Goal: Information Seeking & Learning: Check status

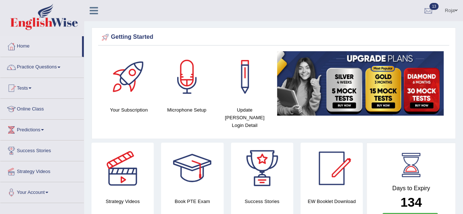
click at [428, 9] on div at bounding box center [428, 10] width 11 height 11
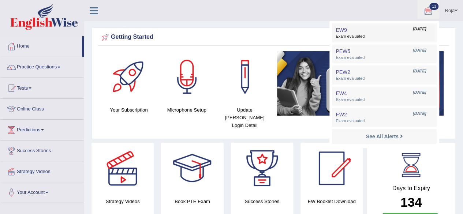
click at [390, 33] on link "EW9 Aug 31, 2025 Exam evaluated" at bounding box center [384, 32] width 101 height 15
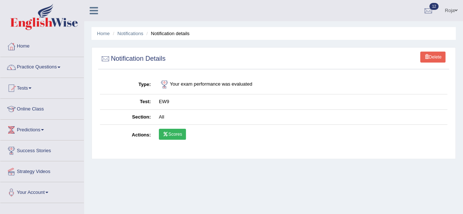
click at [178, 136] on link "Scores" at bounding box center [172, 134] width 27 height 11
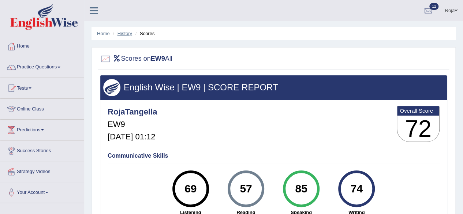
click at [123, 31] on link "History" at bounding box center [124, 33] width 15 height 5
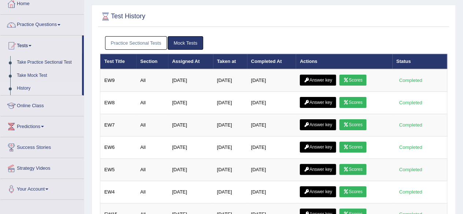
scroll to position [49, 0]
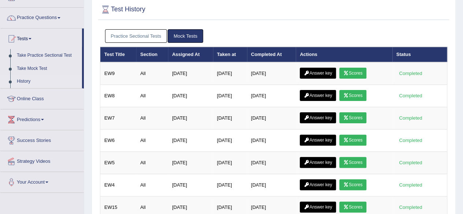
drag, startPoint x: 0, startPoint y: 0, endPoint x: 461, endPoint y: 68, distance: 466.2
click at [461, 68] on html "Toggle navigation Home Practice Questions Speaking Practice Read Aloud Repeat S…" at bounding box center [231, 58] width 463 height 214
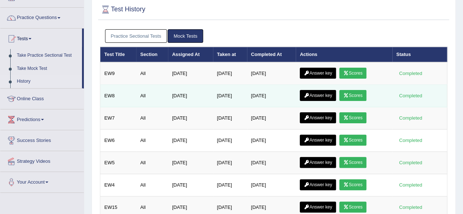
click at [363, 94] on link "Scores" at bounding box center [352, 95] width 27 height 11
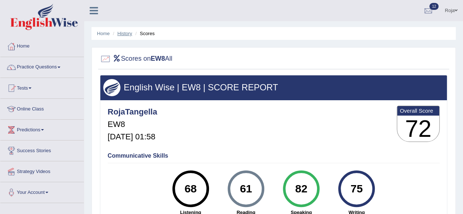
click at [121, 33] on link "History" at bounding box center [124, 33] width 15 height 5
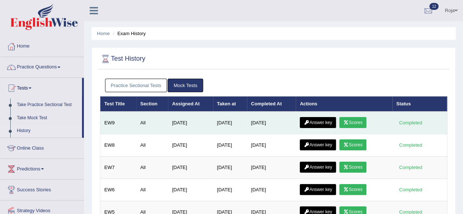
click at [332, 123] on link "Answer key" at bounding box center [318, 122] width 36 height 11
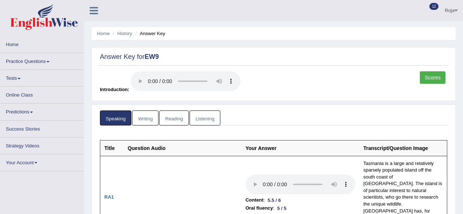
click at [462, 120] on html "Toggle navigation Home Practice Questions Speaking Practice Read Aloud Repeat S…" at bounding box center [231, 107] width 463 height 214
click at [406, 48] on div "Answer Key for EW9 Scores Introduction:" at bounding box center [273, 74] width 364 height 54
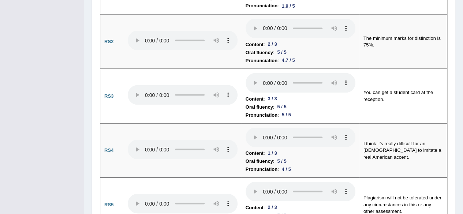
scroll to position [676, 0]
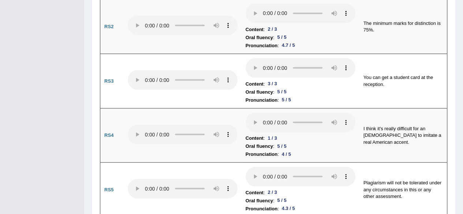
drag, startPoint x: 468, startPoint y: 10, endPoint x: 460, endPoint y: 55, distance: 45.3
drag, startPoint x: 460, startPoint y: 55, endPoint x: 465, endPoint y: 57, distance: 5.1
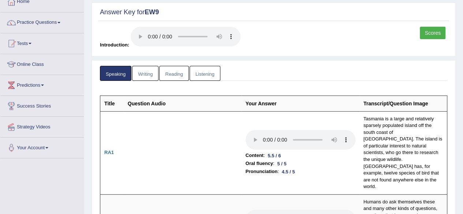
scroll to position [41, 0]
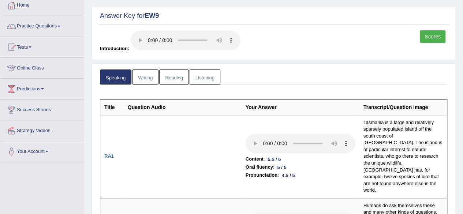
click at [146, 76] on link "Writing" at bounding box center [145, 77] width 26 height 15
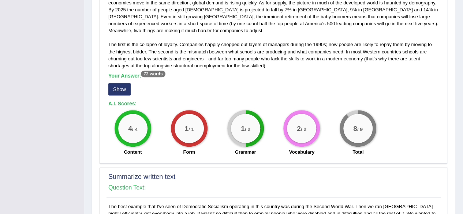
scroll to position [238, 0]
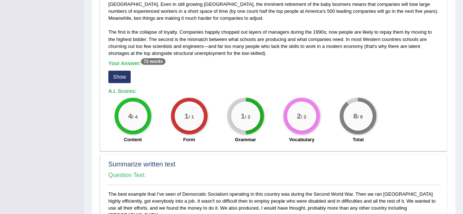
click at [122, 71] on button "Show" at bounding box center [119, 77] width 22 height 12
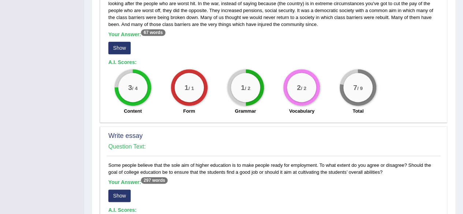
scroll to position [486, 0]
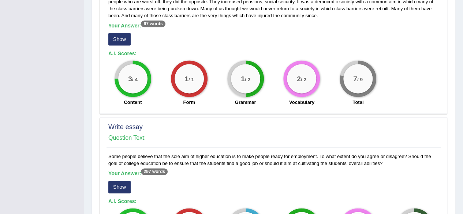
click at [116, 33] on button "Show" at bounding box center [119, 39] width 22 height 12
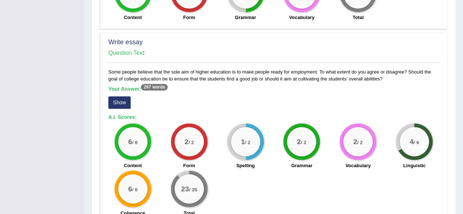
scroll to position [583, 0]
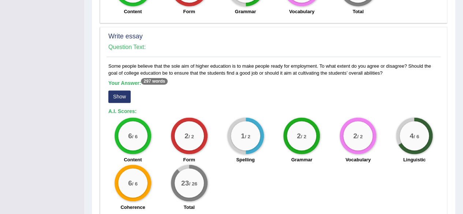
click at [118, 90] on button "Show" at bounding box center [119, 96] width 22 height 12
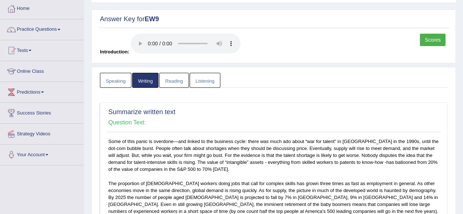
scroll to position [0, 0]
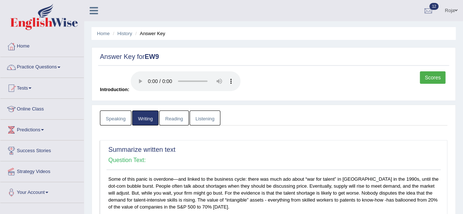
click at [166, 118] on link "Reading" at bounding box center [173, 117] width 29 height 15
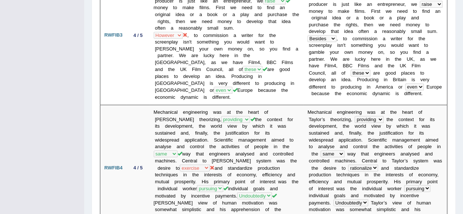
scroll to position [574, 0]
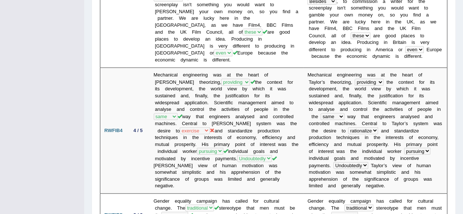
drag, startPoint x: 455, startPoint y: 90, endPoint x: 452, endPoint y: 99, distance: 9.6
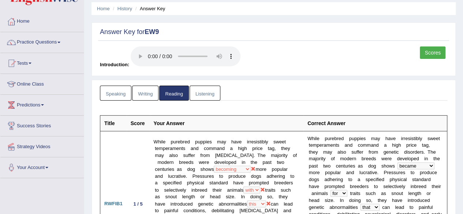
scroll to position [27, 0]
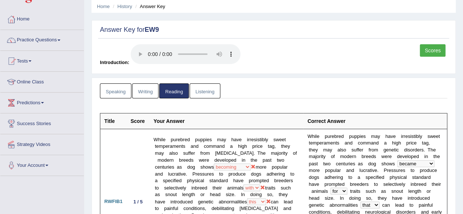
click at [209, 85] on link "Listening" at bounding box center [204, 90] width 31 height 15
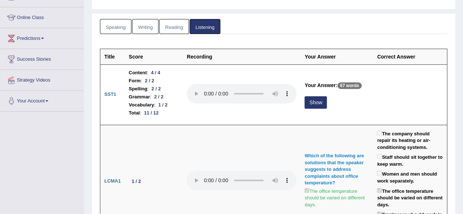
scroll to position [95, 0]
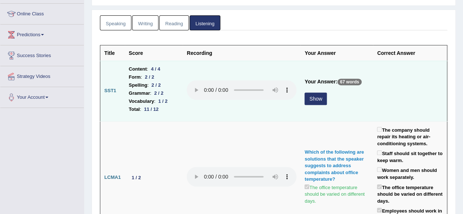
click at [316, 98] on button "Show" at bounding box center [315, 99] width 22 height 12
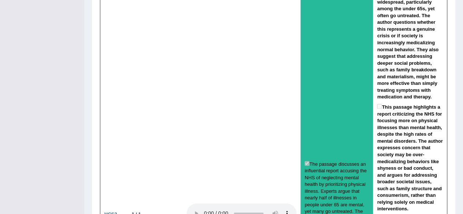
scroll to position [0, 0]
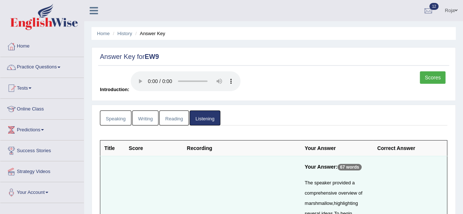
drag, startPoint x: 167, startPoint y: 129, endPoint x: 187, endPoint y: 111, distance: 26.9
click at [171, 121] on link "Reading" at bounding box center [173, 117] width 29 height 15
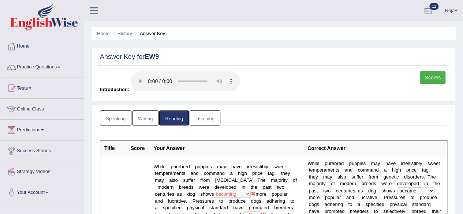
click at [395, 54] on h2 "Answer Key for EW9" at bounding box center [273, 56] width 347 height 7
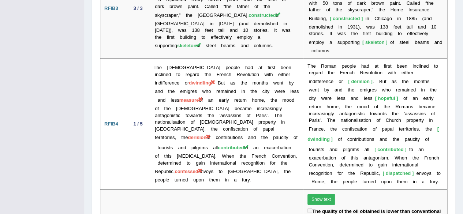
scroll to position [1593, 0]
